Goal: Task Accomplishment & Management: Manage account settings

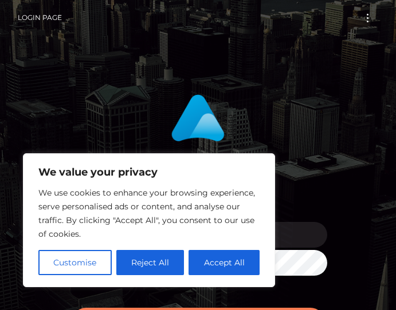
scroll to position [57, 0]
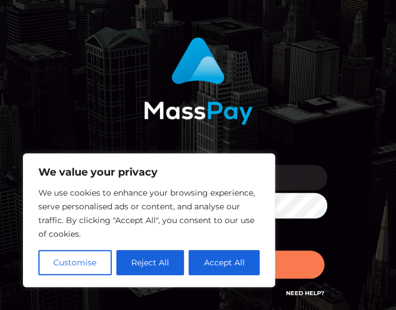
click at [242, 272] on button "Accept All" at bounding box center [223, 262] width 71 height 25
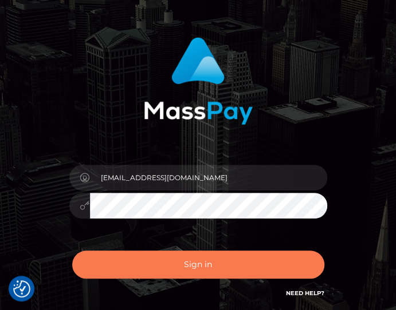
checkbox input "true"
click at [231, 263] on button "Sign in" at bounding box center [198, 265] width 252 height 28
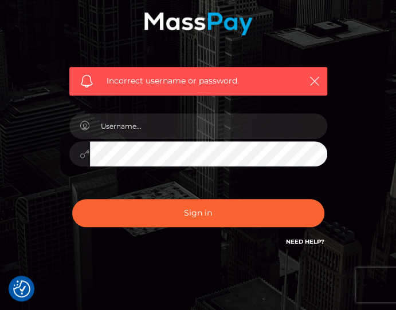
scroll to position [172, 0]
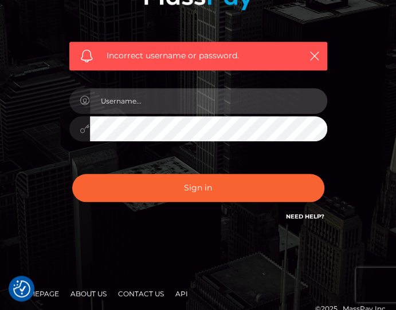
type input "[EMAIL_ADDRESS][DOMAIN_NAME]"
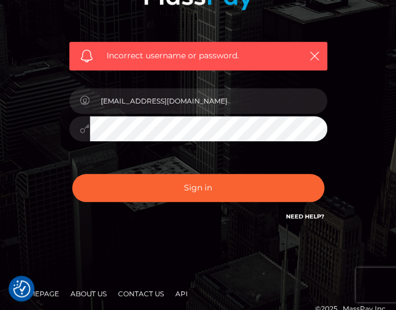
click at [293, 218] on link "Need Help?" at bounding box center [305, 216] width 38 height 7
